Goal: Task Accomplishment & Management: Manage account settings

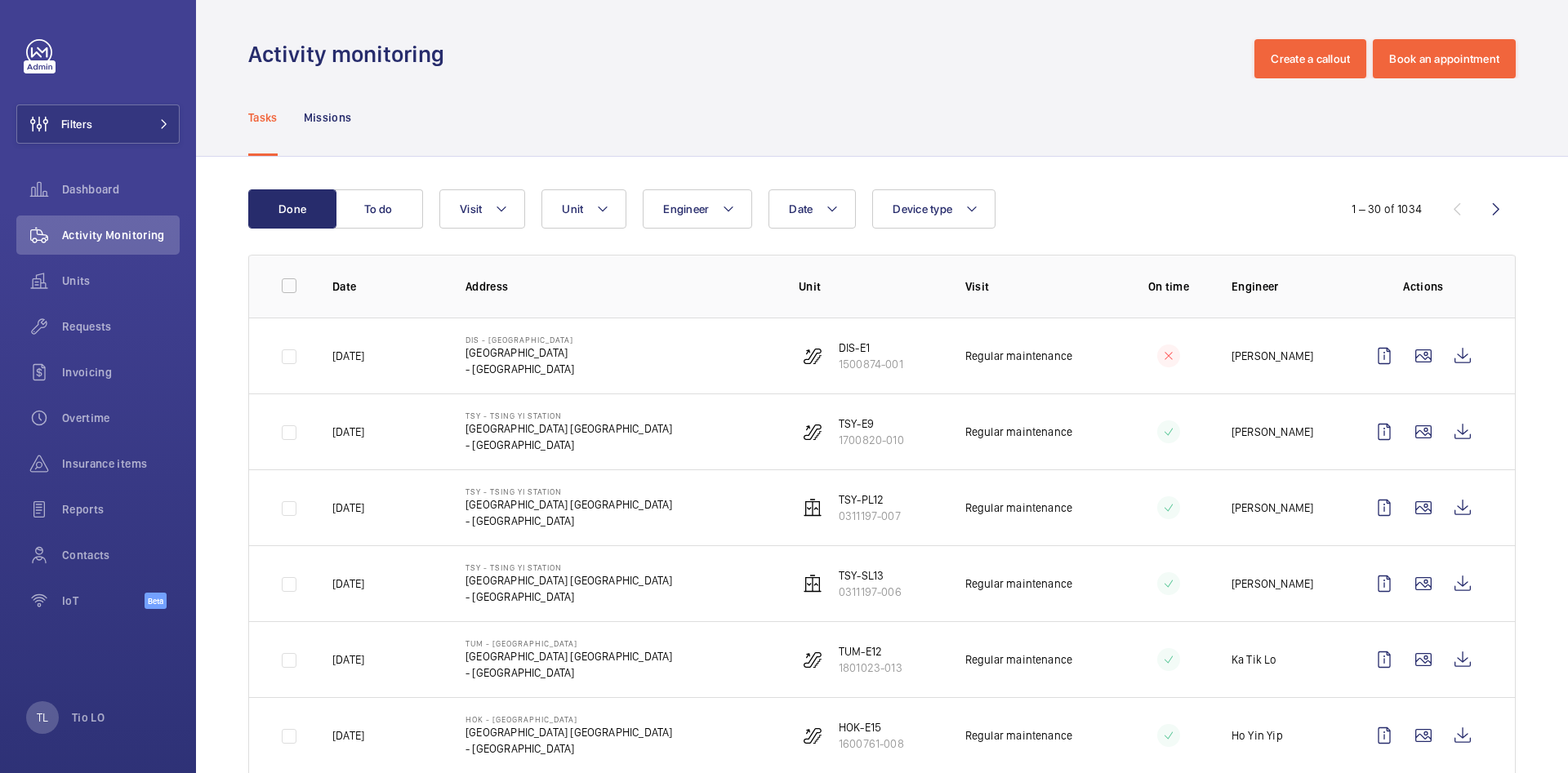
click at [312, 211] on button "Done" at bounding box center [292, 209] width 88 height 39
click at [396, 205] on button "To do" at bounding box center [378, 209] width 88 height 39
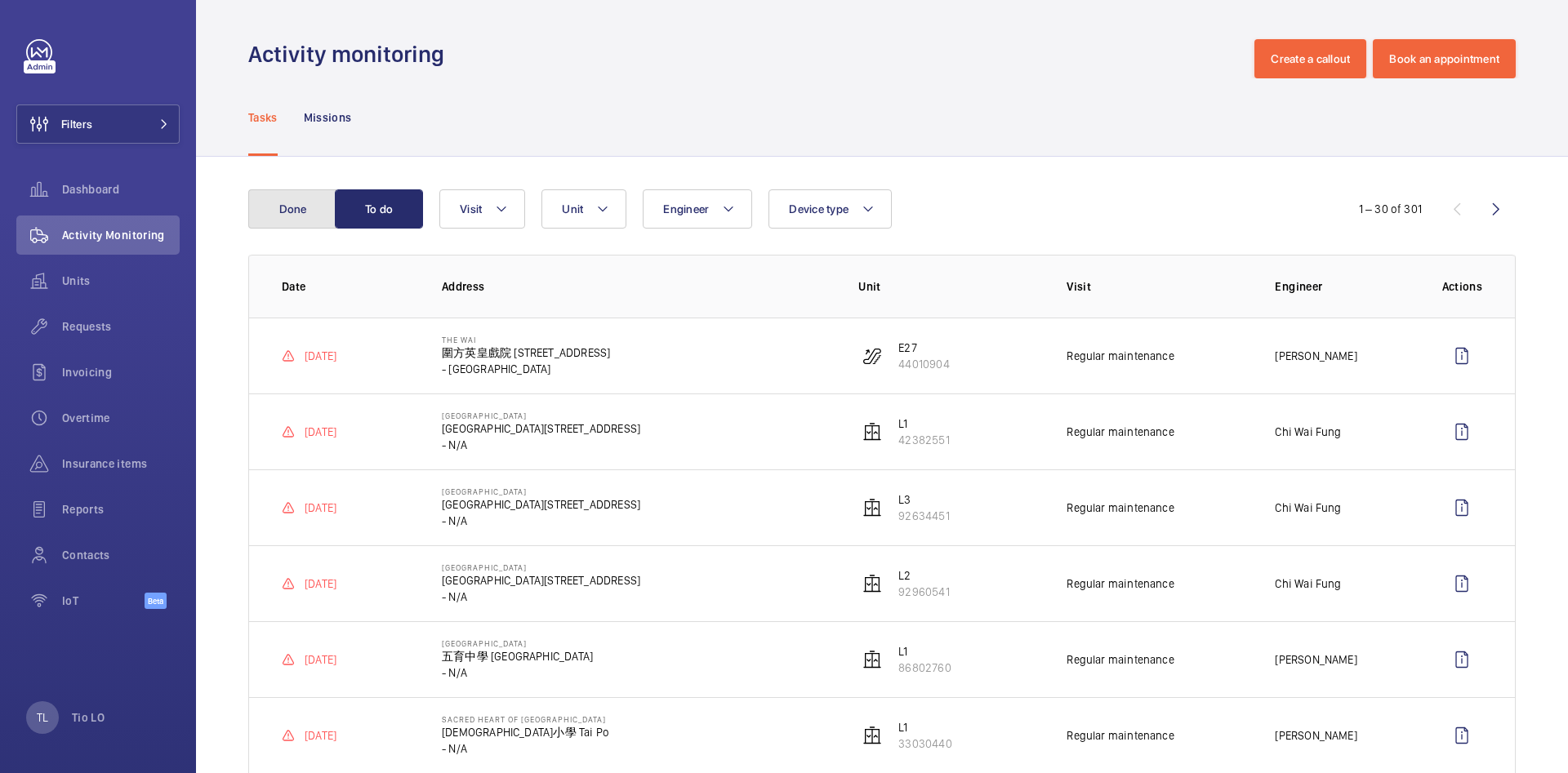
click at [278, 207] on button "Done" at bounding box center [292, 209] width 88 height 39
